Goal: Find specific page/section: Find specific page/section

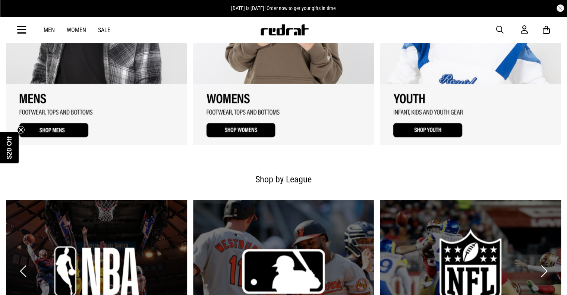
scroll to position [575, 0]
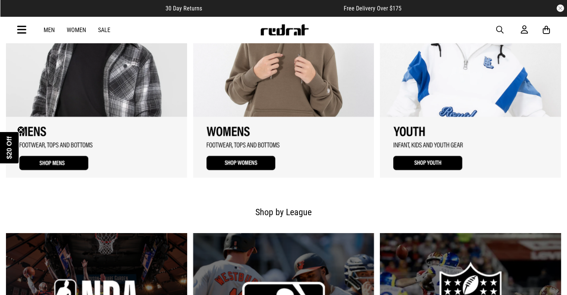
click at [50, 165] on link "1 / 3" at bounding box center [96, 71] width 181 height 212
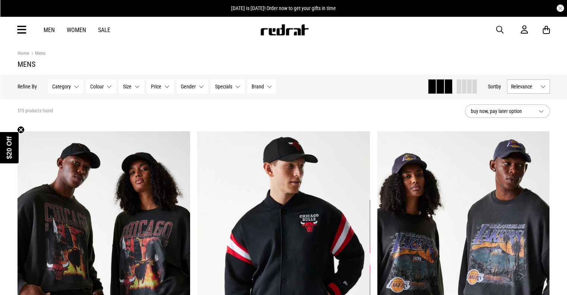
click at [76, 86] on button "Category None selected" at bounding box center [65, 86] width 35 height 14
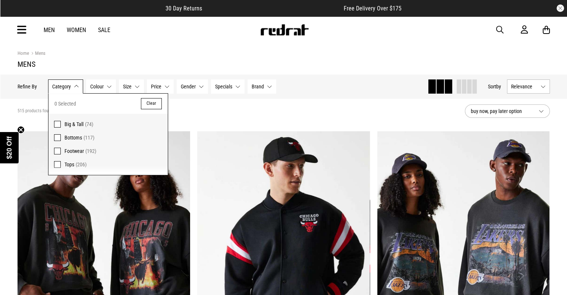
click at [57, 148] on span at bounding box center [57, 151] width 7 height 7
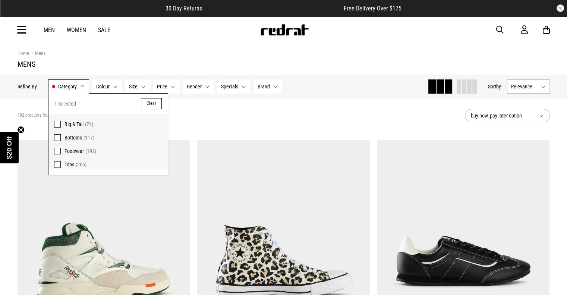
click at [207, 60] on h1 "Mens" at bounding box center [284, 64] width 532 height 9
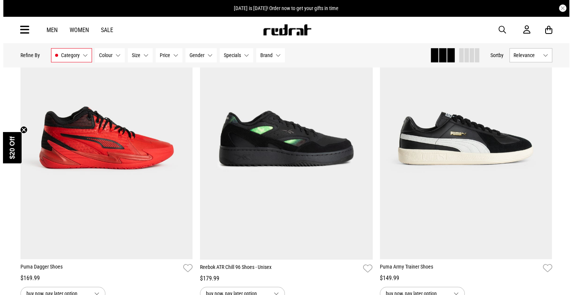
scroll to position [717, 0]
